Goal: Transaction & Acquisition: Purchase product/service

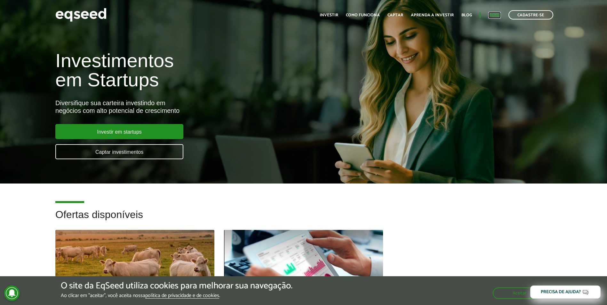
click at [499, 15] on link "Login" at bounding box center [494, 15] width 12 height 4
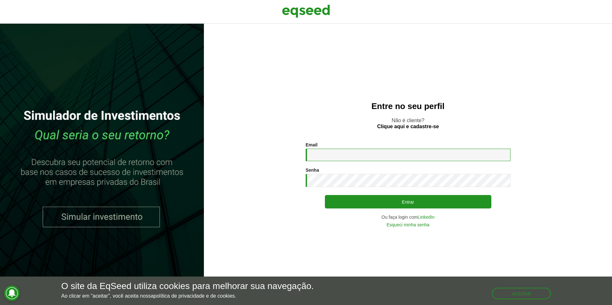
click at [320, 159] on input "Email *" at bounding box center [408, 155] width 205 height 12
type input "**********"
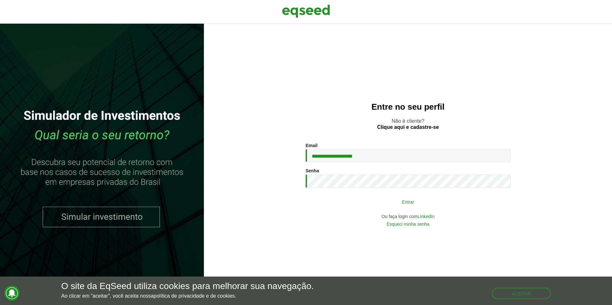
click at [361, 202] on button "Entrar" at bounding box center [408, 202] width 166 height 12
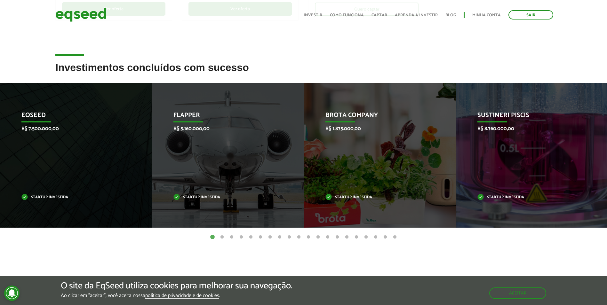
scroll to position [221, 0]
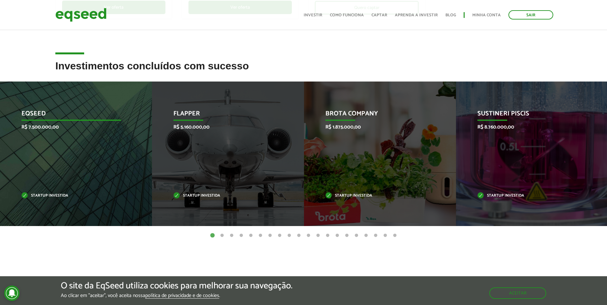
click at [110, 164] on div "EqSeed R$ 7.500.000,00 Startup investida" at bounding box center [71, 154] width 142 height 145
click at [43, 196] on p "Startup investida" at bounding box center [71, 196] width 100 height 4
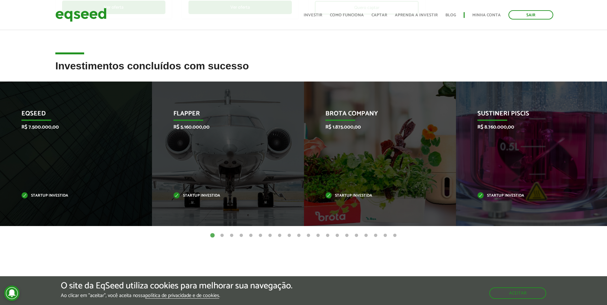
click at [221, 236] on button "2" at bounding box center [222, 236] width 6 height 6
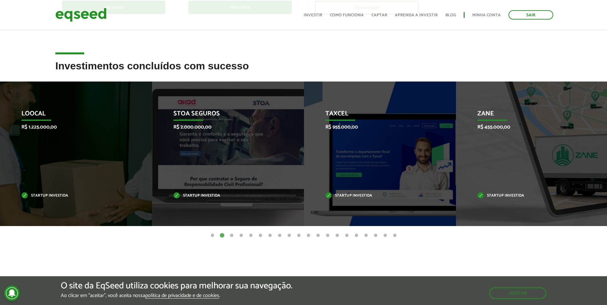
click at [233, 236] on button "3" at bounding box center [231, 236] width 6 height 6
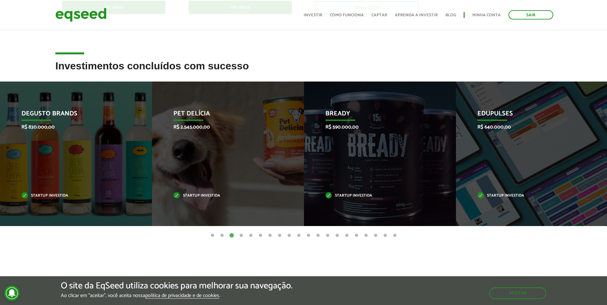
click at [242, 236] on button "4" at bounding box center [241, 236] width 6 height 6
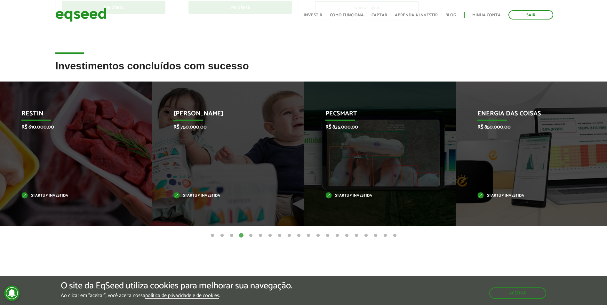
click at [252, 235] on button "5" at bounding box center [251, 236] width 6 height 6
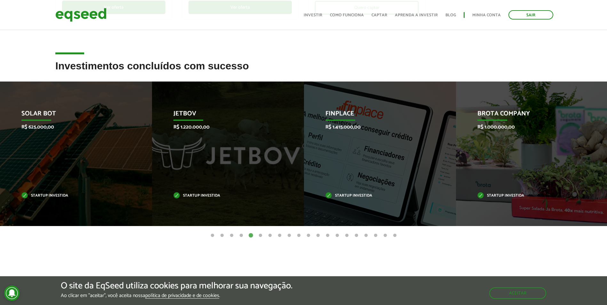
click at [259, 235] on button "6" at bounding box center [260, 236] width 6 height 6
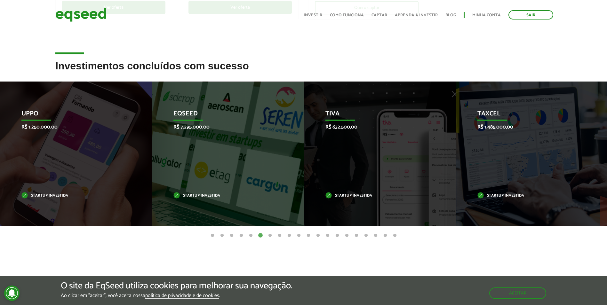
click at [268, 236] on button "7" at bounding box center [270, 236] width 6 height 6
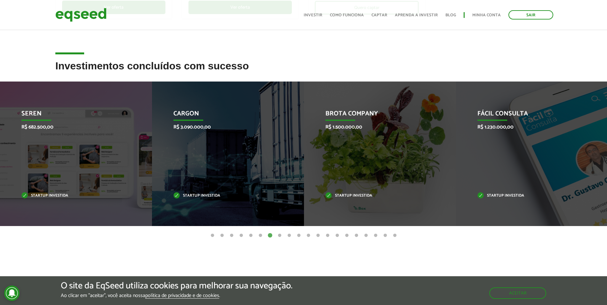
click at [281, 235] on button "8" at bounding box center [279, 236] width 6 height 6
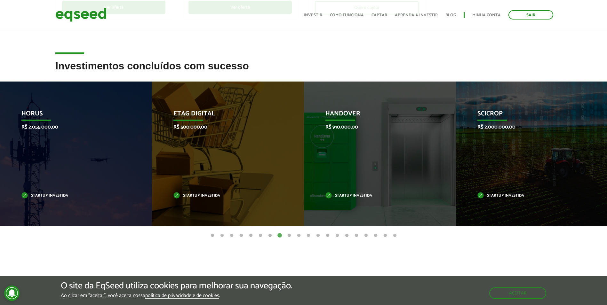
click at [287, 235] on button "9" at bounding box center [289, 236] width 6 height 6
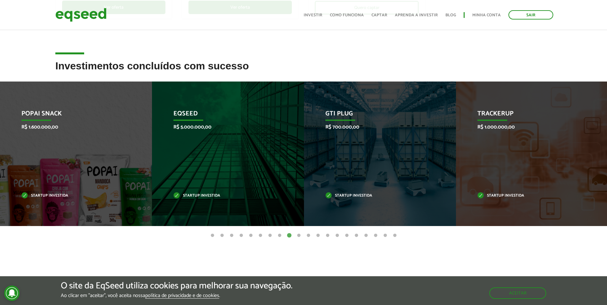
click at [297, 235] on button "10" at bounding box center [299, 236] width 6 height 6
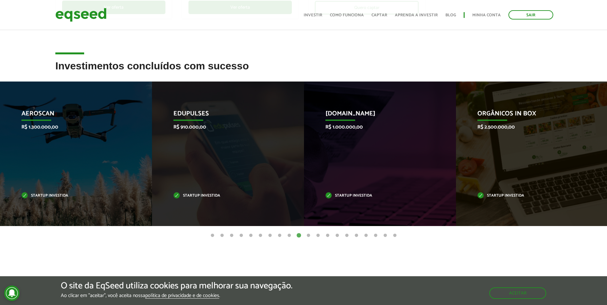
click at [308, 236] on button "11" at bounding box center [308, 236] width 6 height 6
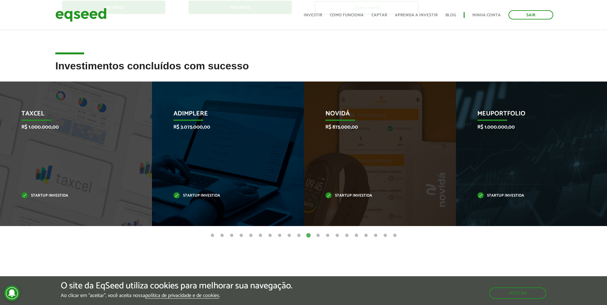
click at [316, 236] on button "12" at bounding box center [318, 236] width 6 height 6
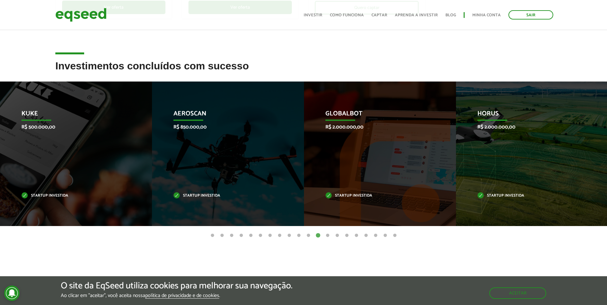
click at [325, 236] on button "13" at bounding box center [327, 236] width 6 height 6
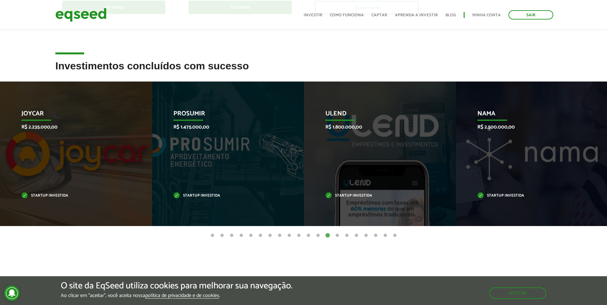
click at [336, 235] on button "14" at bounding box center [337, 236] width 6 height 6
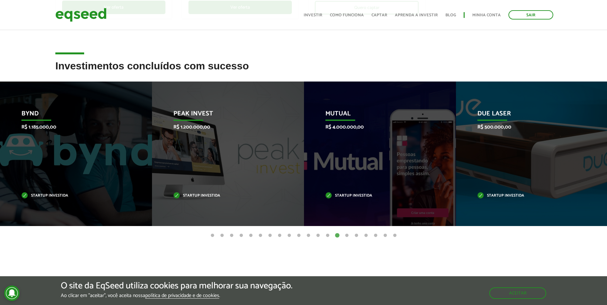
click at [347, 235] on button "15" at bounding box center [347, 236] width 6 height 6
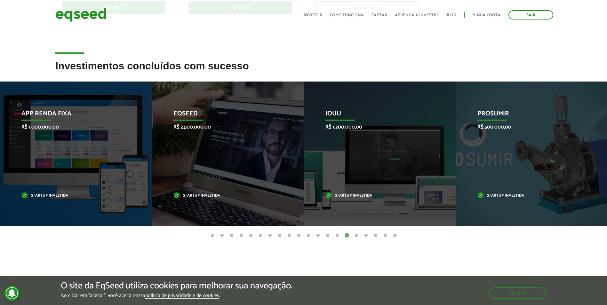
click at [358, 235] on button "16" at bounding box center [356, 236] width 6 height 6
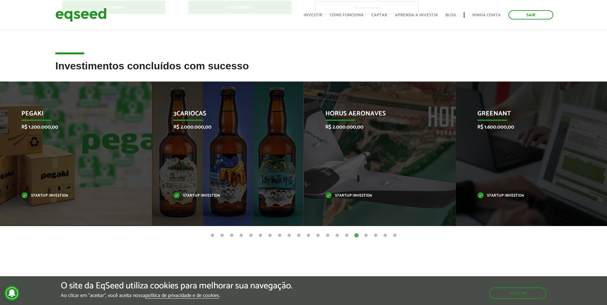
click at [365, 235] on button "17" at bounding box center [366, 236] width 6 height 6
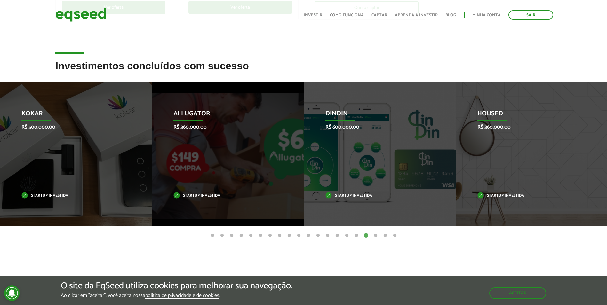
click at [378, 237] on button "18" at bounding box center [375, 236] width 6 height 6
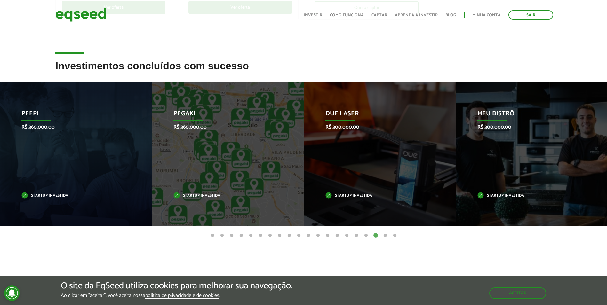
click at [384, 236] on button "19" at bounding box center [385, 236] width 6 height 6
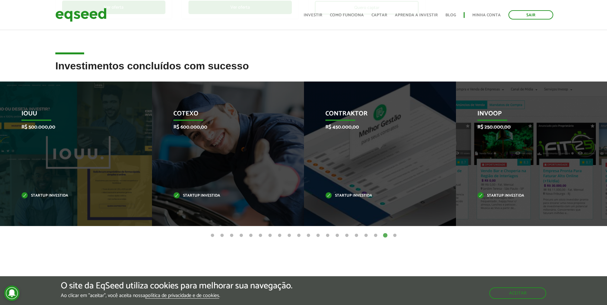
click at [393, 235] on button "20" at bounding box center [395, 236] width 6 height 6
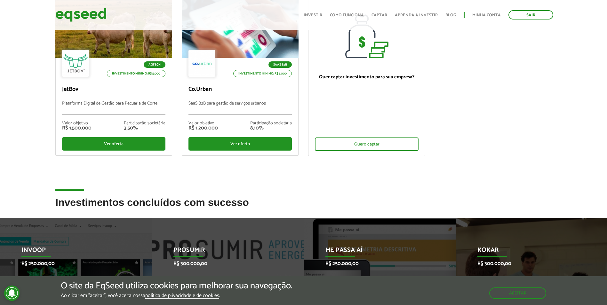
scroll to position [0, 0]
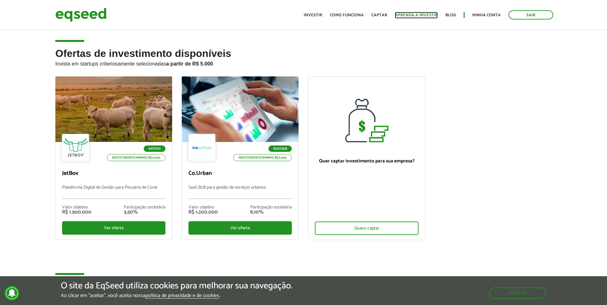
click at [399, 15] on link "Aprenda a investir" at bounding box center [416, 15] width 43 height 4
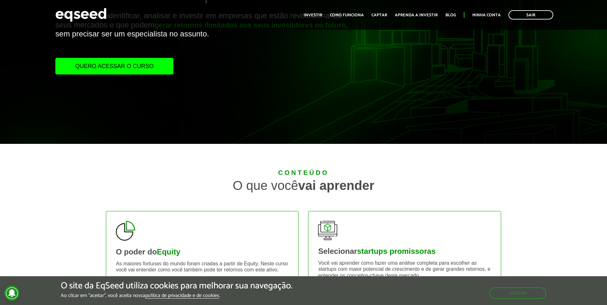
scroll to position [48, 0]
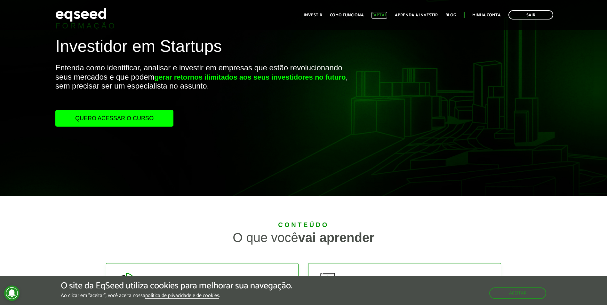
click at [378, 13] on link "Captar" at bounding box center [379, 15] width 16 height 4
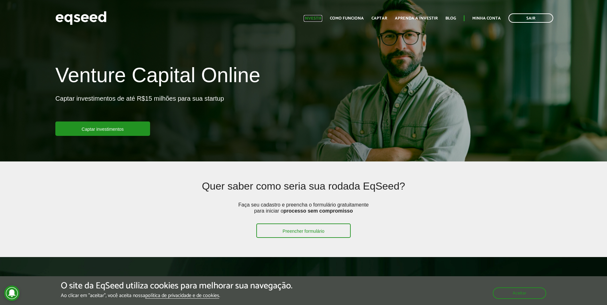
click at [321, 20] on link "Investir" at bounding box center [313, 18] width 19 height 4
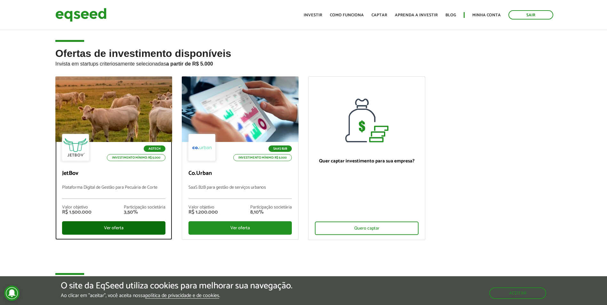
click at [116, 230] on div "Ver oferta" at bounding box center [113, 227] width 103 height 13
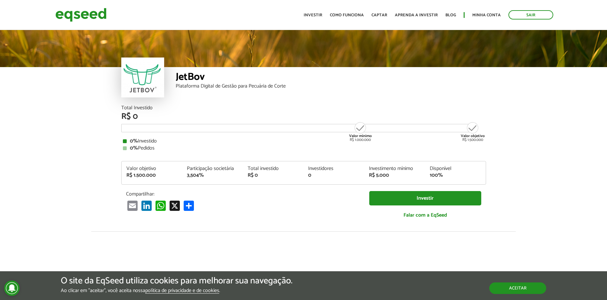
scroll to position [691, 0]
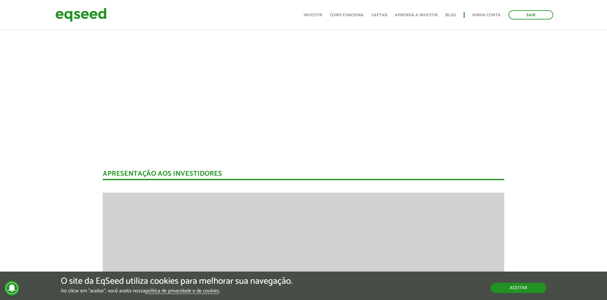
click at [504, 287] on button "Aceitar" at bounding box center [519, 288] width 56 height 10
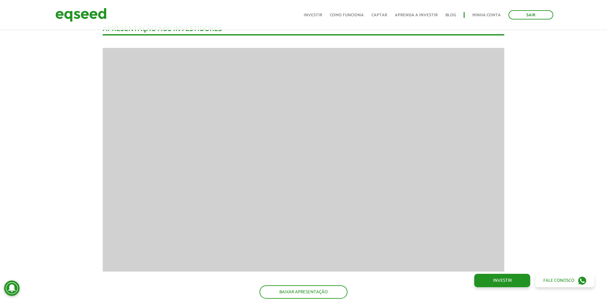
scroll to position [838, 0]
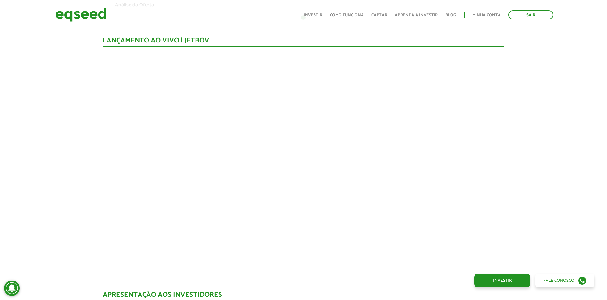
scroll to position [572, 0]
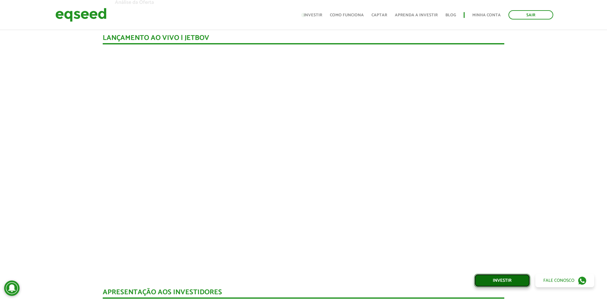
click at [512, 284] on link "Investir" at bounding box center [502, 280] width 56 height 13
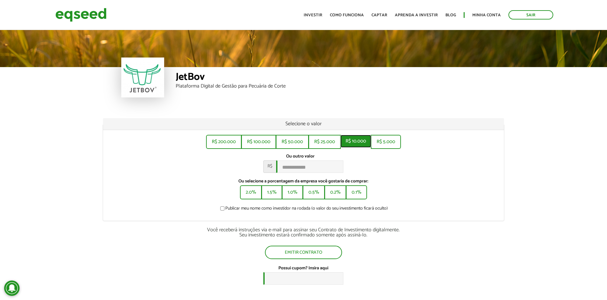
click at [355, 141] on button "R$ 10.000" at bounding box center [355, 141] width 31 height 13
type input "******"
click at [310, 255] on button "Emitir contrato" at bounding box center [304, 252] width 76 height 12
